Goal: Task Accomplishment & Management: Manage account settings

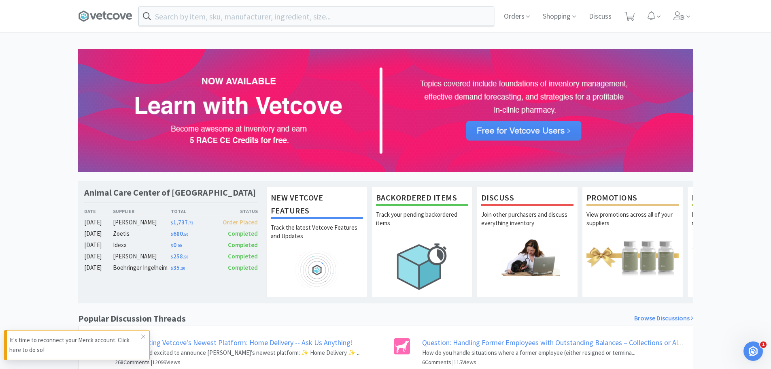
click at [58, 346] on p "It's time to reconnect your Merck account. Click here to do so!" at bounding box center [75, 344] width 132 height 19
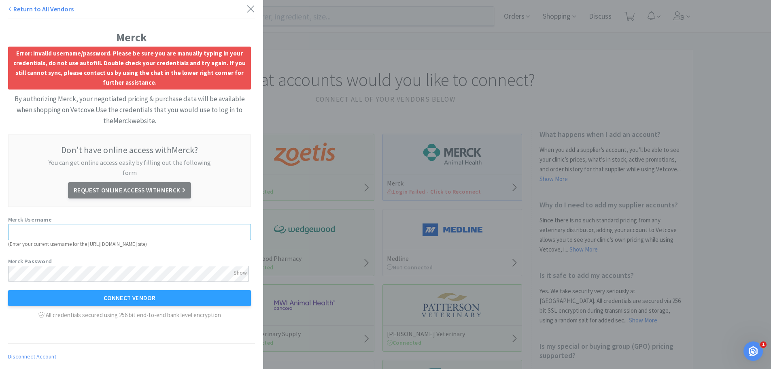
click at [62, 224] on input "text" at bounding box center [129, 232] width 243 height 16
type input "[EMAIL_ADDRESS][DOMAIN_NAME]"
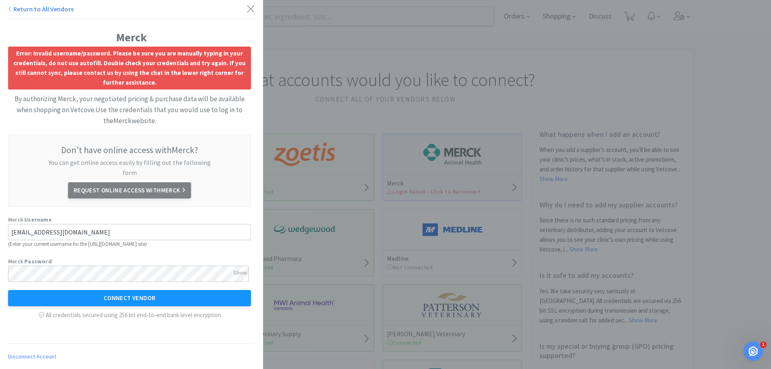
click at [81, 290] on button "Connect Vendor" at bounding box center [129, 298] width 243 height 16
click at [246, 10] on icon at bounding box center [250, 8] width 8 height 11
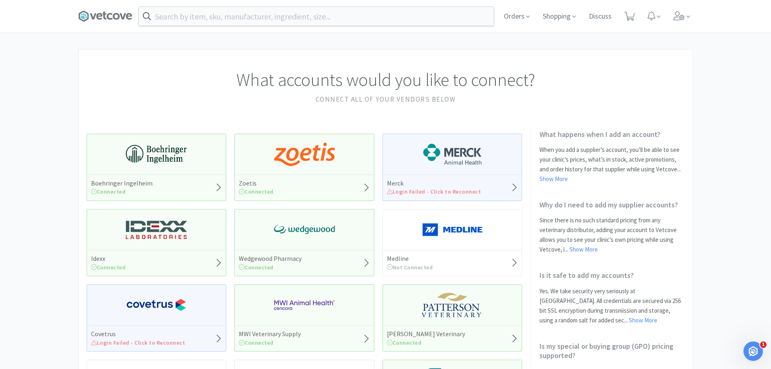
click at [108, 9] on span at bounding box center [108, 16] width 61 height 32
